Goal: Transaction & Acquisition: Purchase product/service

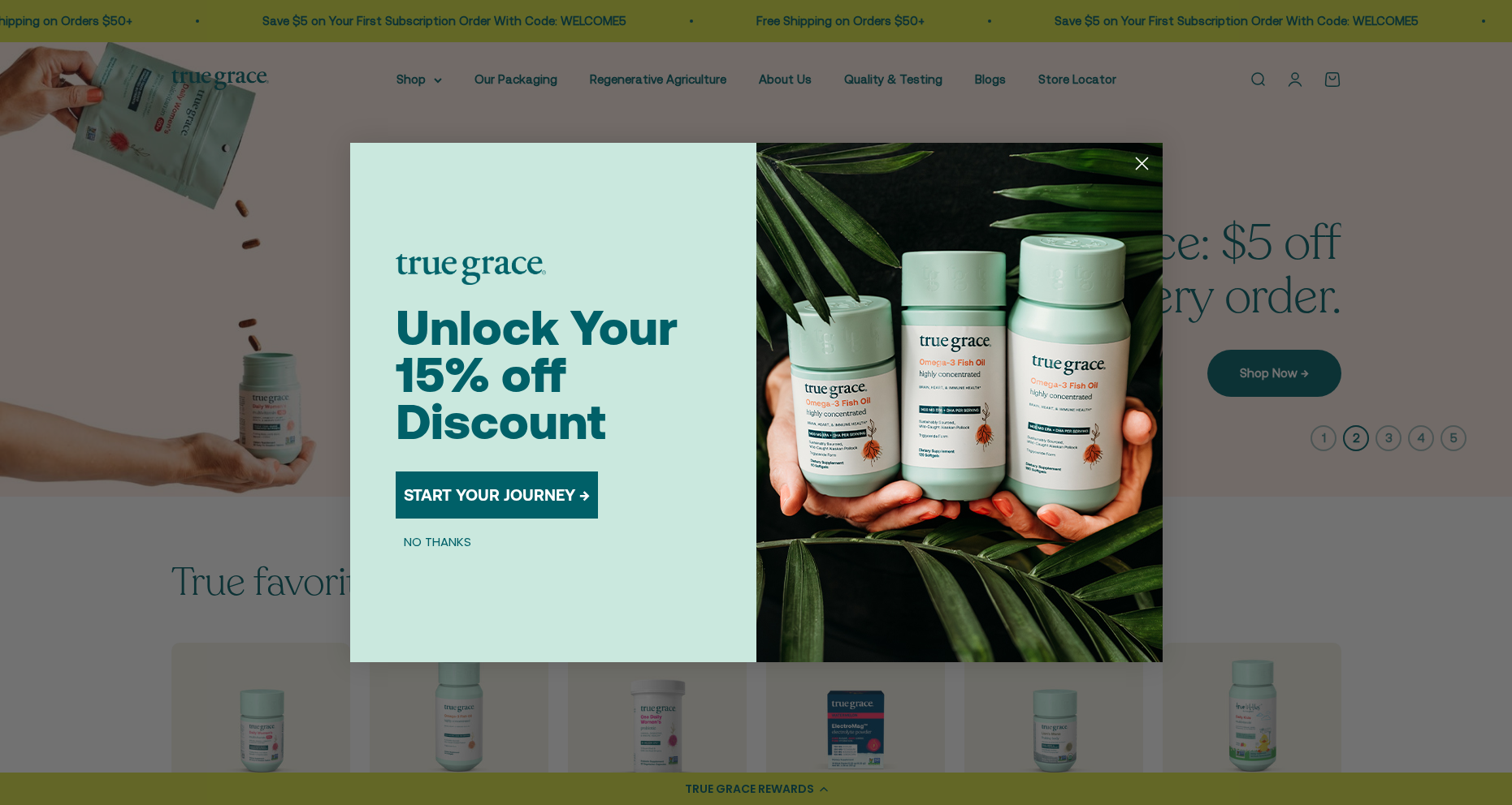
click at [1134, 163] on circle "Close dialog" at bounding box center [1140, 163] width 27 height 27
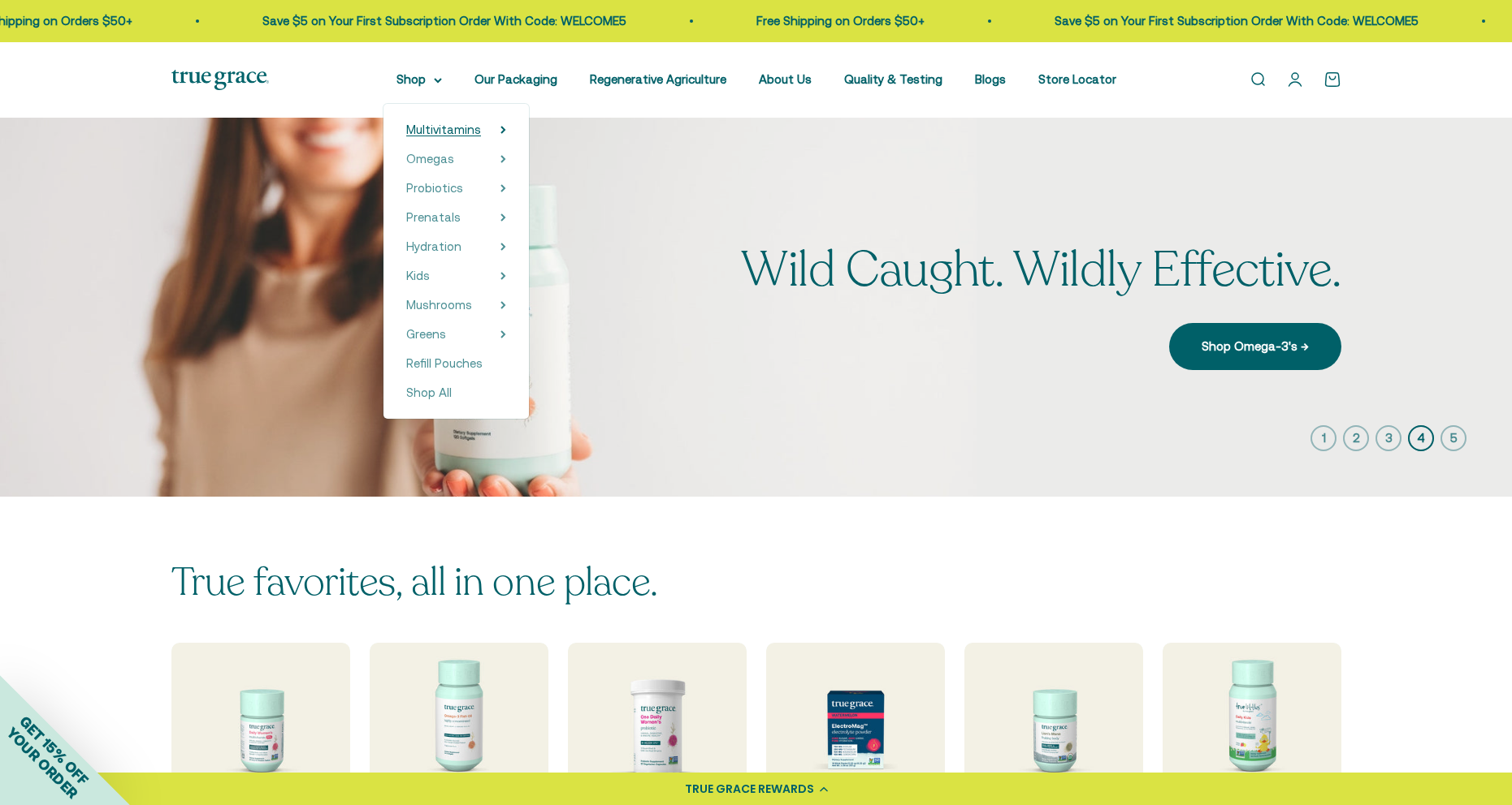
click at [446, 131] on span "Multivitamins" at bounding box center [443, 130] width 75 height 14
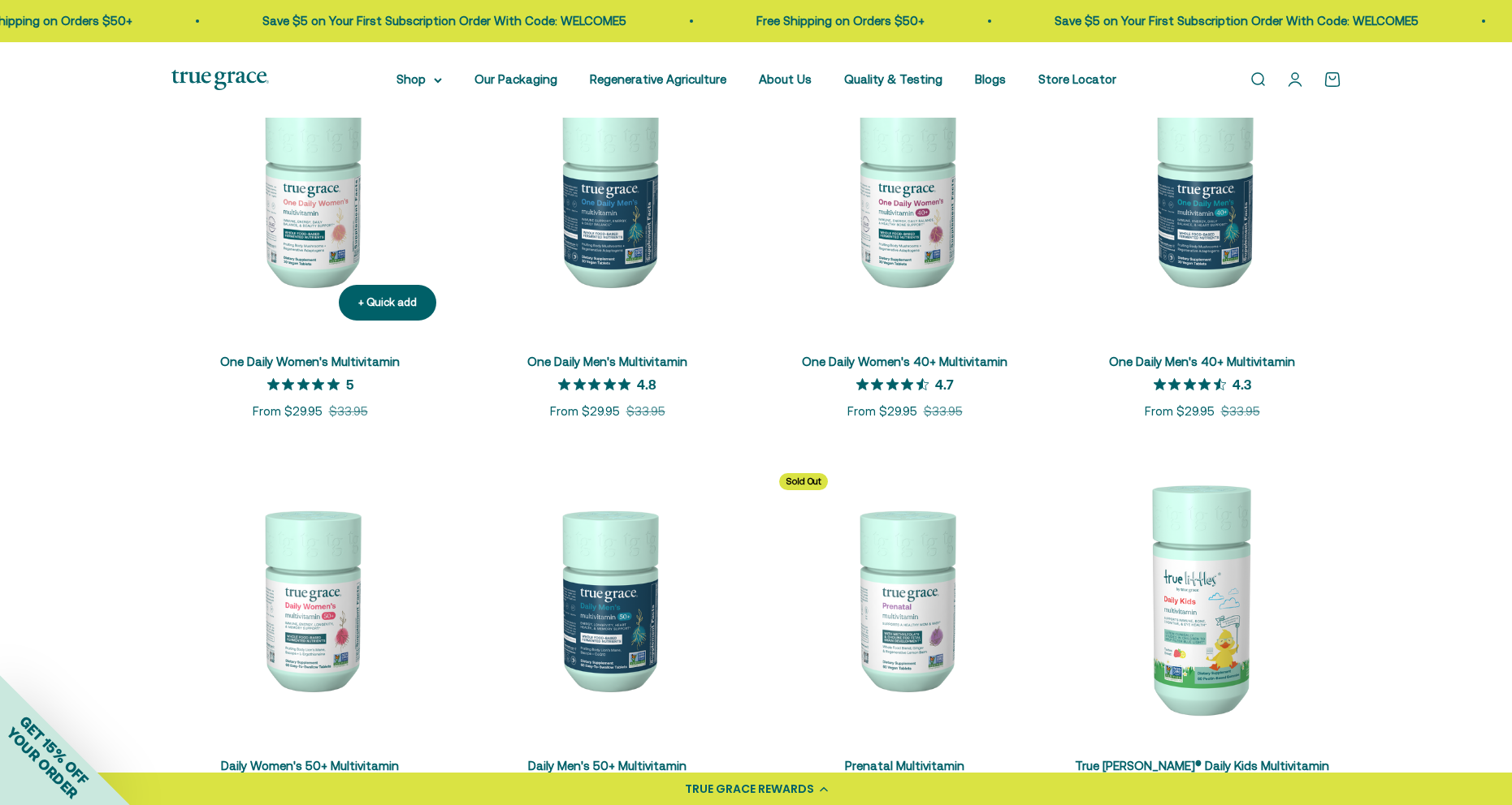
click at [284, 244] on img at bounding box center [311, 195] width 278 height 278
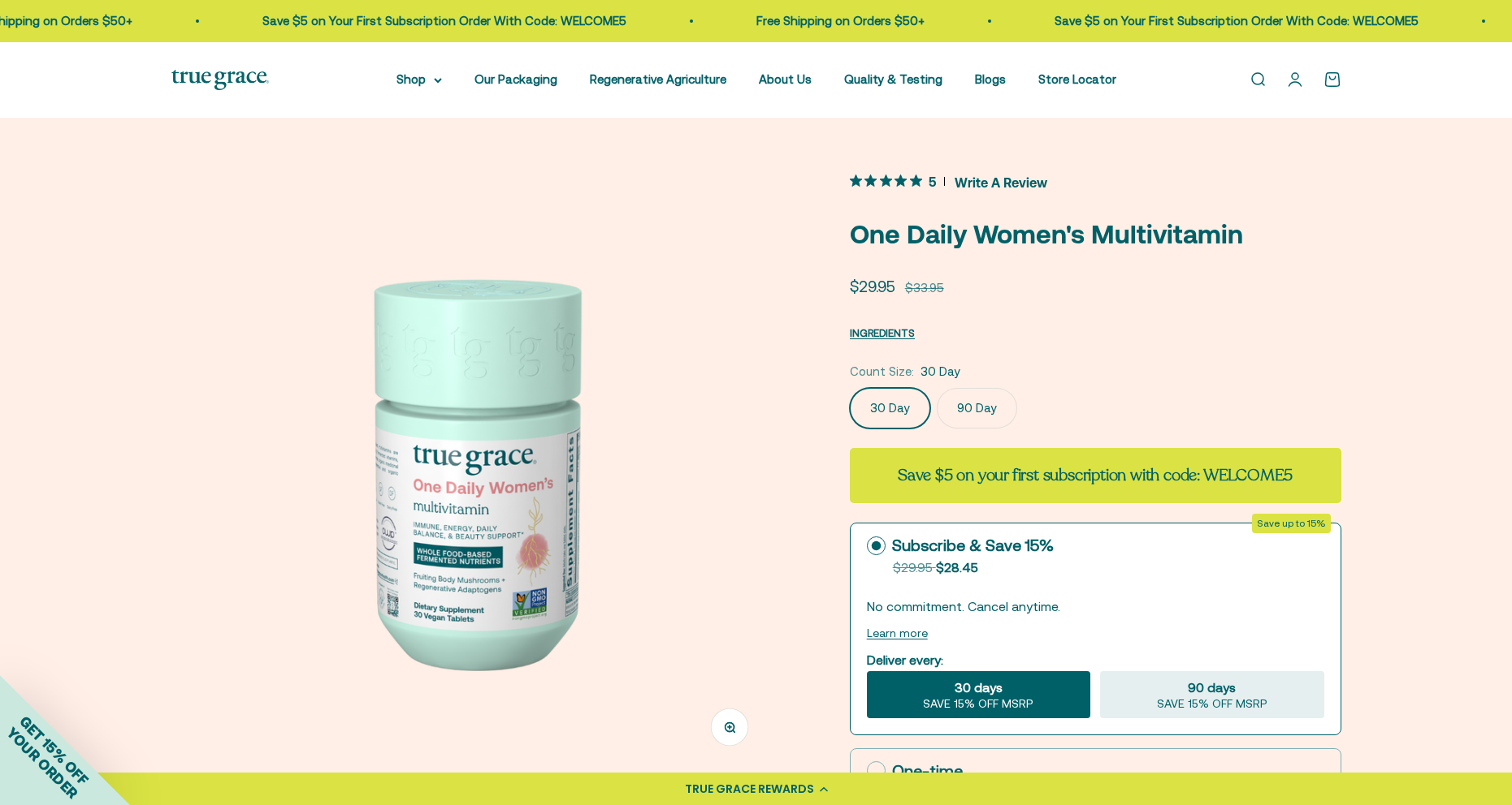
click at [984, 420] on label "90 Day" at bounding box center [976, 408] width 80 height 41
click at [849, 389] on input "90 Day" at bounding box center [848, 388] width 1 height 1
